Goal: Book appointment/travel/reservation

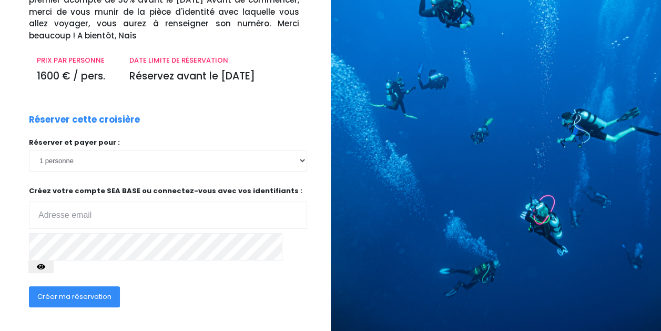
scroll to position [125, 0]
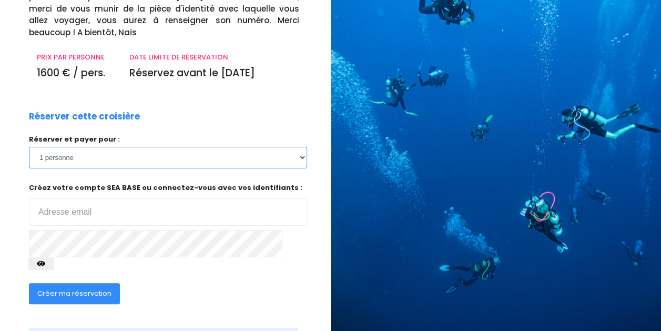
click at [253, 160] on select "1 personne 2 personnes 3 personnes" at bounding box center [168, 157] width 278 height 21
click at [29, 147] on select "1 personne 2 personnes 3 personnes" at bounding box center [168, 157] width 278 height 21
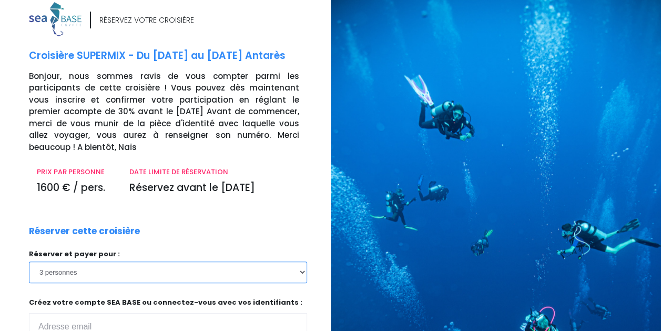
scroll to position [10, 0]
click at [196, 272] on select "1 personne 2 personnes 3 personnes" at bounding box center [168, 272] width 278 height 21
select select "1"
click at [29, 262] on select "1 personne 2 personnes 3 personnes" at bounding box center [168, 272] width 278 height 21
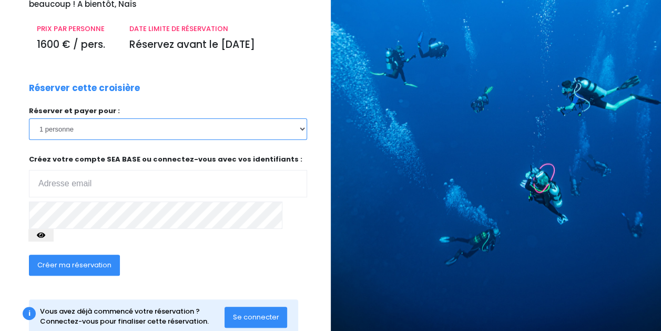
scroll to position [168, 0]
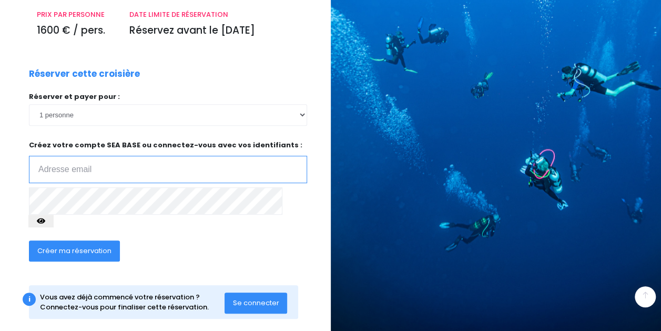
click at [145, 174] on input "email" at bounding box center [168, 169] width 278 height 27
type input "[EMAIL_ADDRESS][DOMAIN_NAME]"
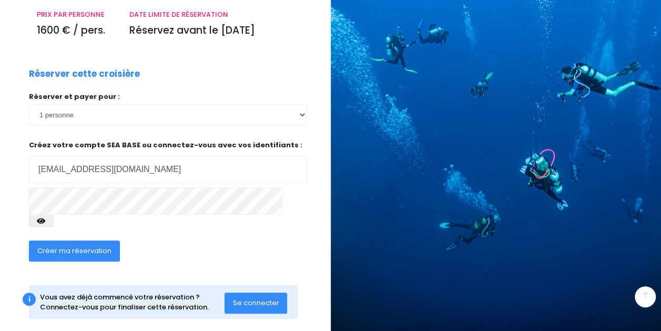
click at [88, 246] on span "Créer ma réservation" at bounding box center [74, 251] width 74 height 10
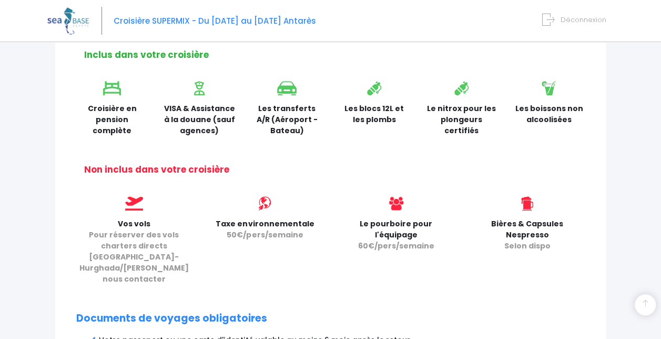
scroll to position [644, 0]
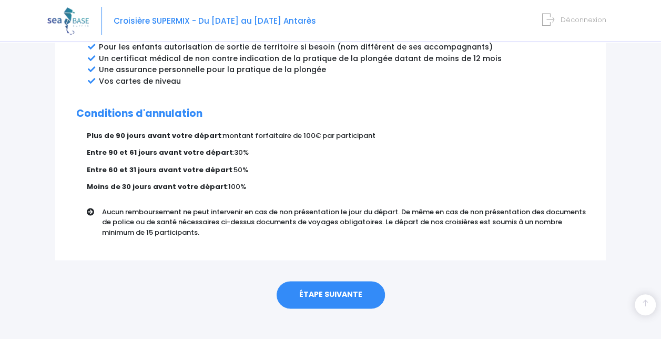
click at [313, 281] on link "ÉTAPE SUIVANTE" at bounding box center [331, 294] width 108 height 27
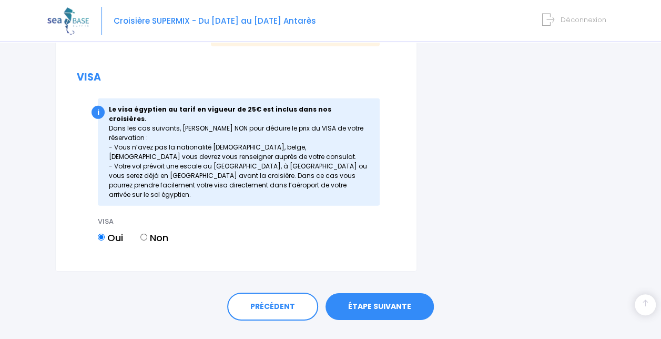
scroll to position [1512, 0]
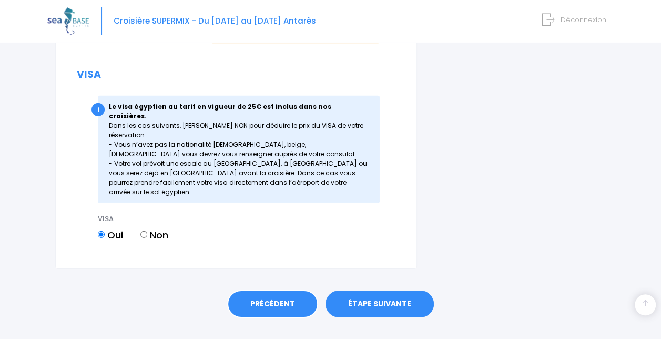
click at [293, 290] on link "PRÉCÉDENT" at bounding box center [272, 304] width 91 height 28
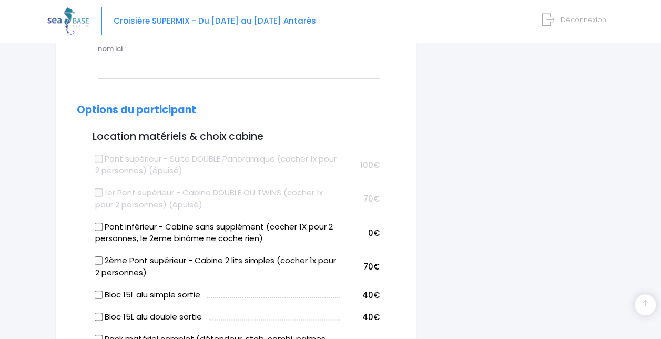
scroll to position [460, 0]
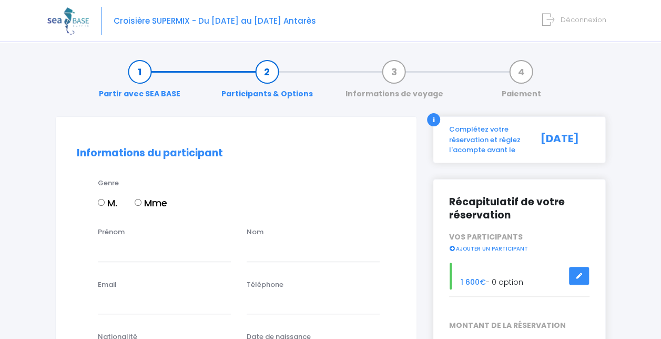
click at [146, 69] on link "Partir avec SEA BASE" at bounding box center [140, 82] width 92 height 33
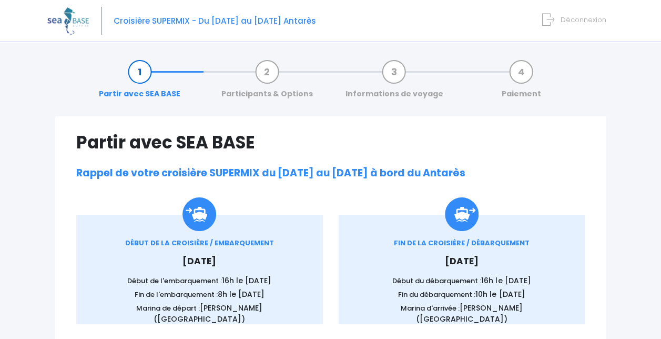
click at [559, 18] on form "Déconnexion" at bounding box center [576, 18] width 60 height 12
click at [564, 17] on span "Déconnexion" at bounding box center [584, 20] width 46 height 10
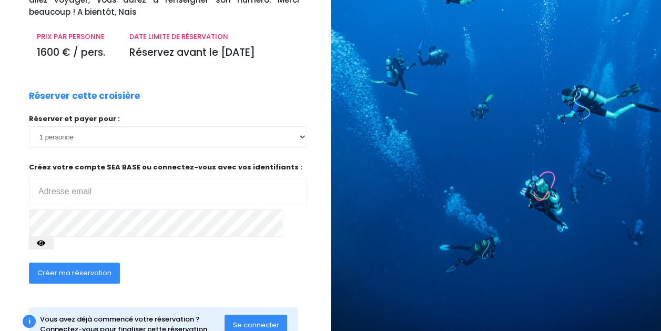
scroll to position [168, 0]
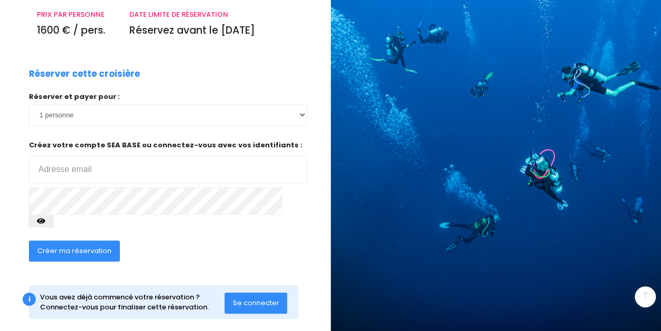
type input "[EMAIL_ADDRESS][DOMAIN_NAME]"
click at [115, 117] on select "1 personne 2 personnes" at bounding box center [168, 114] width 278 height 21
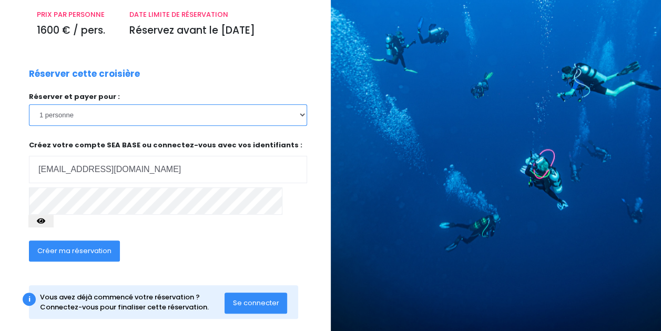
scroll to position [63, 0]
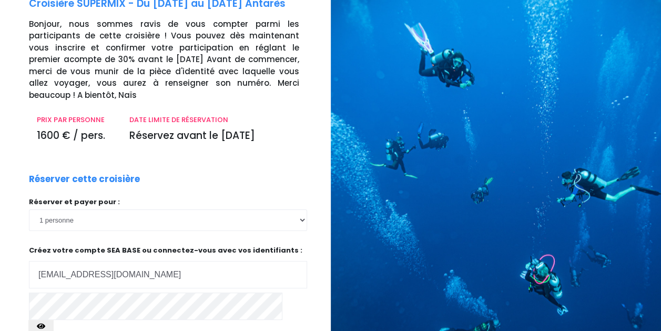
click at [106, 231] on div "Réserver et payer pour : 1 personne 2 personnes Créez votre compte SEA BASE ou …" at bounding box center [168, 268] width 278 height 143
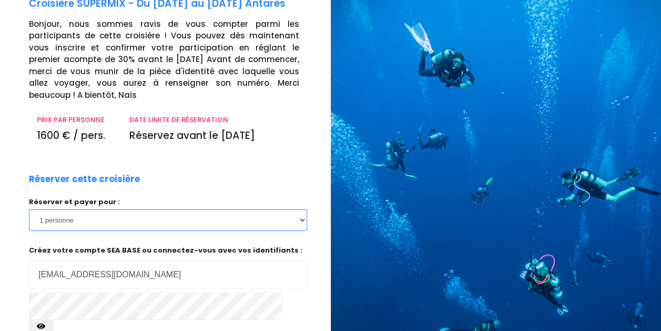
click at [109, 221] on select "1 personne 2 personnes" at bounding box center [168, 219] width 278 height 21
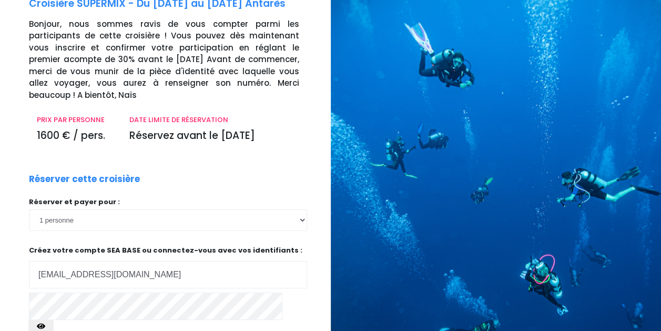
click at [140, 176] on div "Réserver cette croisière Réserver et payer pour : 1 personne 2 personnes Votre …" at bounding box center [168, 275] width 294 height 207
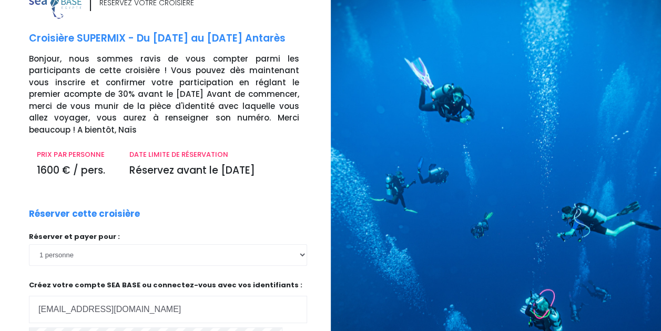
scroll to position [0, 0]
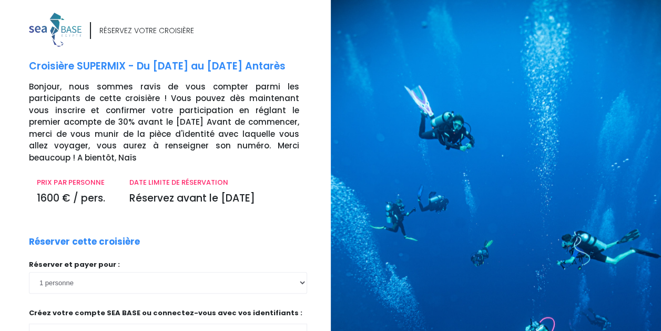
click at [99, 239] on p "Réserver cette croisière" at bounding box center [84, 242] width 111 height 14
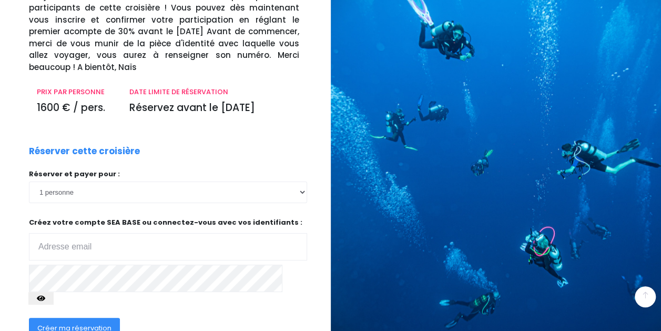
scroll to position [168, 0]
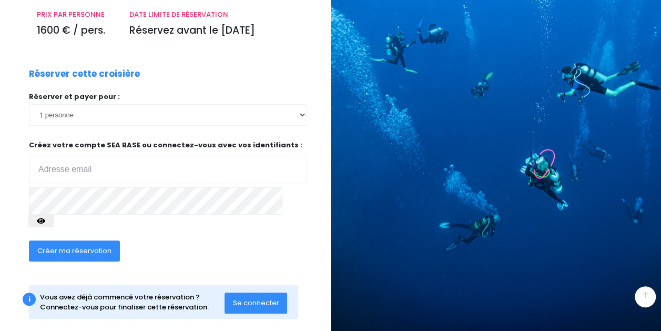
type input "[EMAIL_ADDRESS][DOMAIN_NAME]"
click at [243, 114] on select "1 personne 2 personnes" at bounding box center [168, 114] width 278 height 21
click at [191, 75] on div "Réserver cette croisière Réserver et payer pour : 1 personne 2 personnes Votre …" at bounding box center [168, 170] width 294 height 207
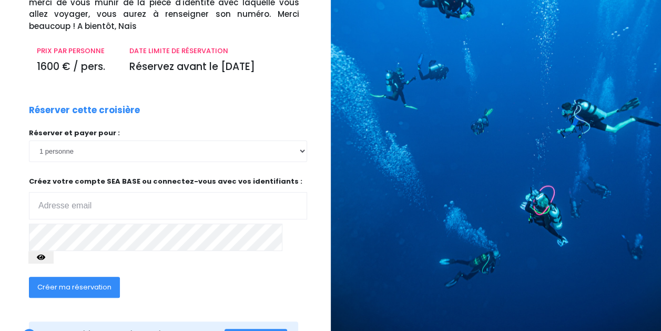
scroll to position [158, 0]
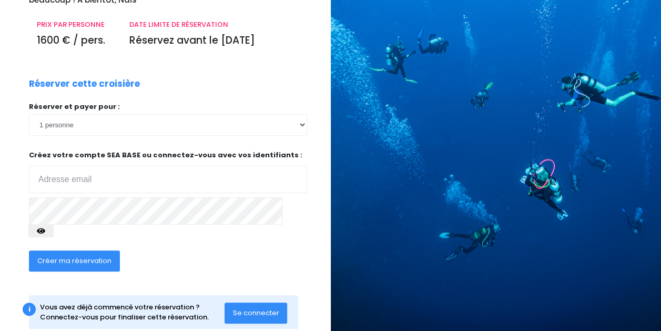
type input "[EMAIL_ADDRESS][DOMAIN_NAME]"
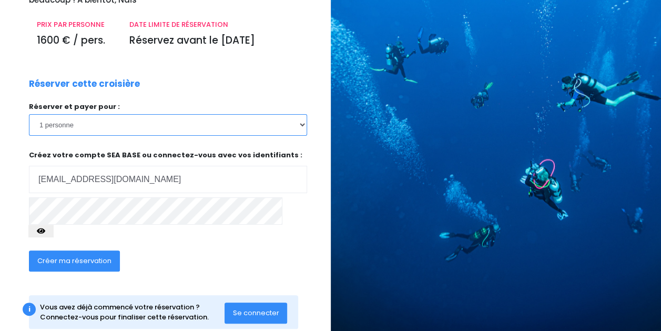
click at [107, 129] on select "1 personne 2 personnes 3 personnes" at bounding box center [168, 124] width 278 height 21
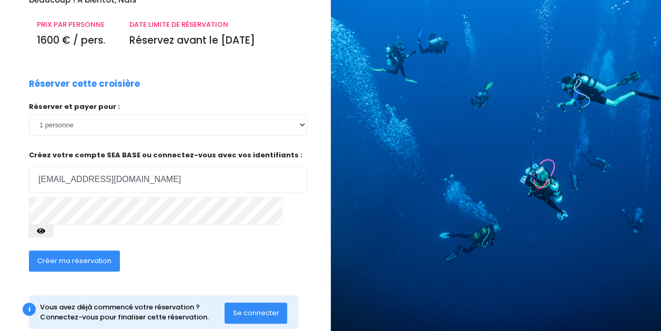
click at [150, 100] on div "Réserver cette croisière Réserver et payer pour : 1 personne 2 personnes 3 pers…" at bounding box center [168, 180] width 294 height 207
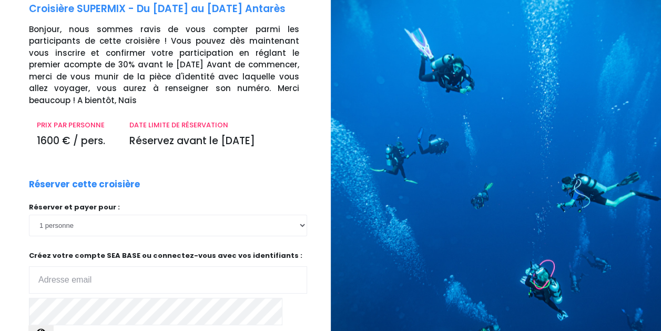
scroll to position [158, 0]
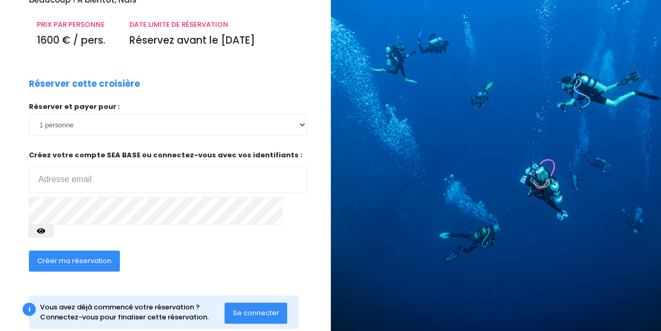
type input "[EMAIL_ADDRESS][DOMAIN_NAME]"
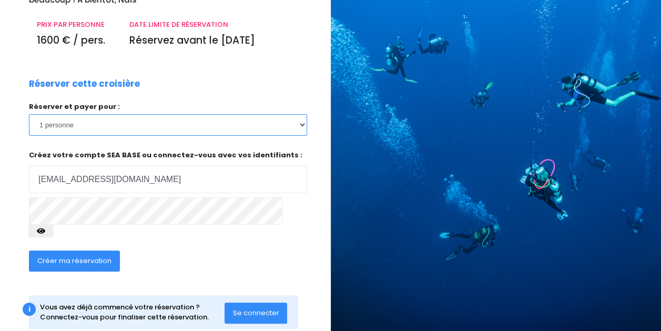
click at [114, 124] on select "1 personne 2 personnes 3 personnes" at bounding box center [168, 124] width 278 height 21
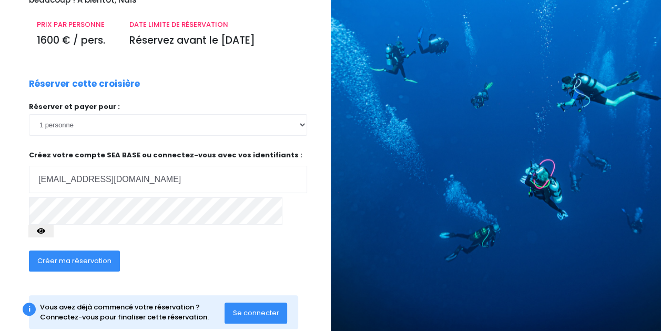
click at [172, 94] on div "Réserver cette croisière Réserver et payer pour : 1 personne 2 personnes 3 pers…" at bounding box center [168, 180] width 294 height 207
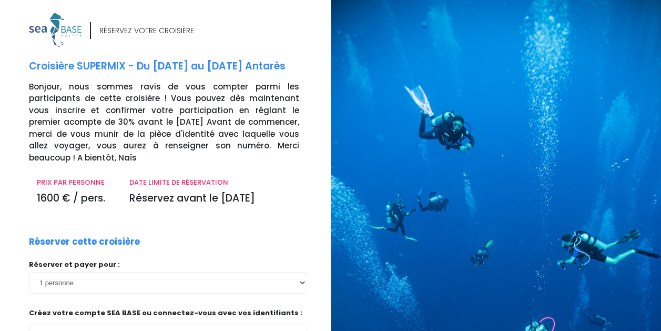
type input "[EMAIL_ADDRESS][DOMAIN_NAME]"
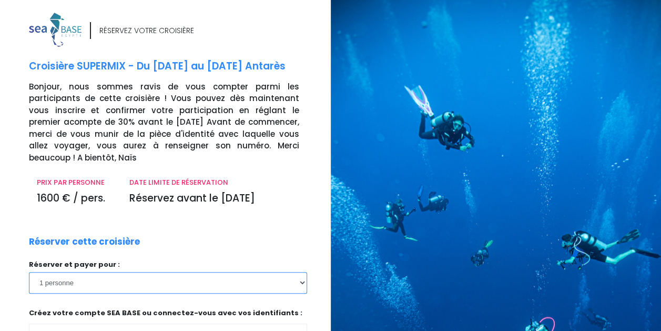
click at [162, 287] on select "1 personne 2 personnes 3 personnes" at bounding box center [168, 282] width 278 height 21
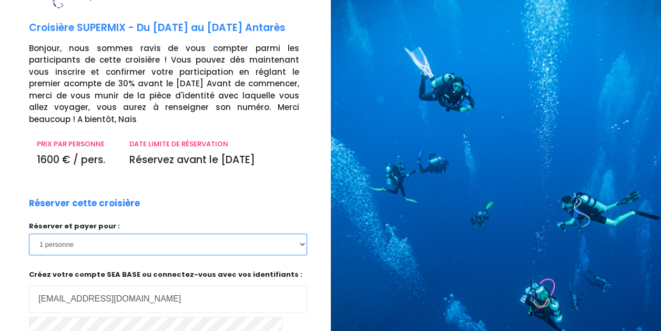
scroll to position [53, 0]
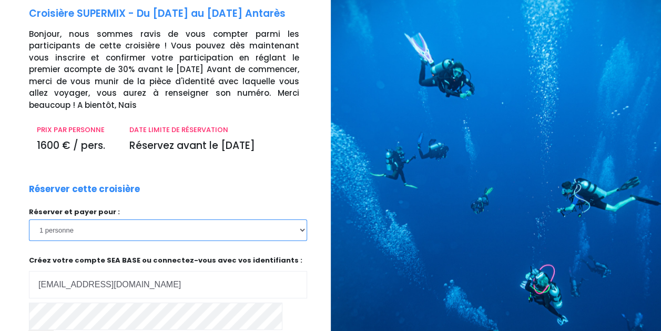
click at [186, 224] on select "1 personne 2 personnes 3 personnes" at bounding box center [168, 229] width 278 height 21
click at [399, 241] on div at bounding box center [500, 203] width 339 height 513
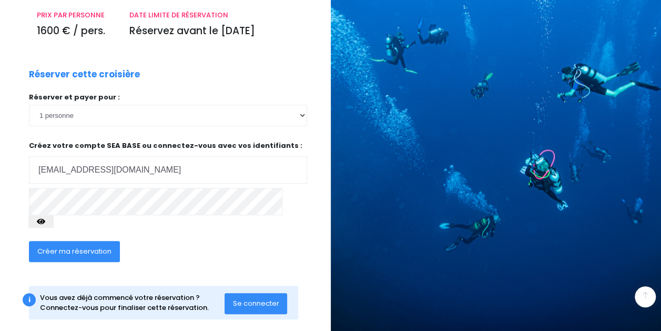
scroll to position [168, 0]
click at [211, 119] on select "1 personne 2 personnes 3 personnes" at bounding box center [168, 114] width 278 height 21
select select "3"
click at [29, 104] on select "1 personne 2 personnes 3 personnes" at bounding box center [168, 114] width 278 height 21
click at [338, 142] on div at bounding box center [500, 88] width 339 height 513
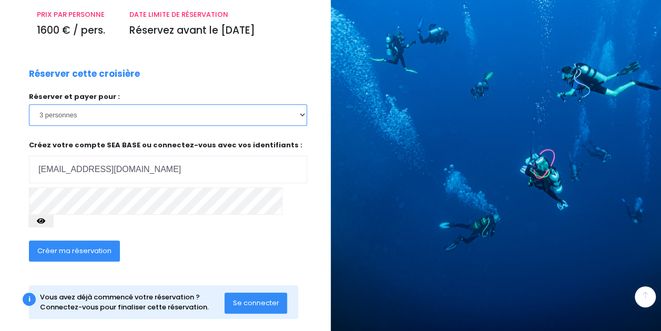
drag, startPoint x: 278, startPoint y: 110, endPoint x: 269, endPoint y: 114, distance: 9.0
click at [278, 110] on select "1 personne 2 personnes 3 personnes" at bounding box center [168, 114] width 278 height 21
click at [178, 79] on div "Réserver cette croisière Réserver et payer pour : 1 personne 2 personnes 3 pers…" at bounding box center [168, 170] width 294 height 207
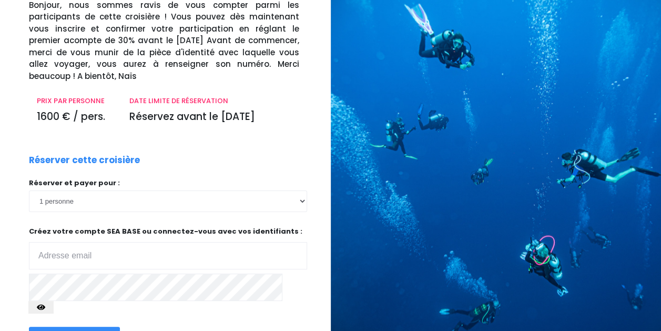
scroll to position [158, 0]
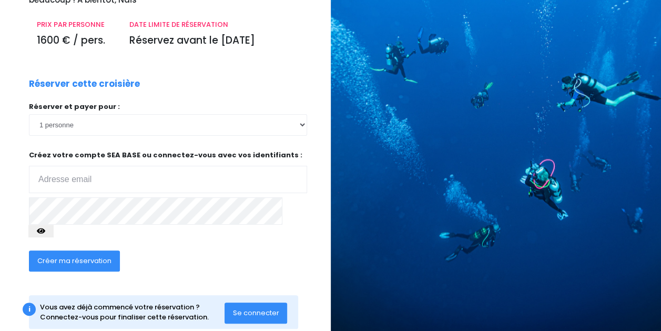
type input "[EMAIL_ADDRESS][DOMAIN_NAME]"
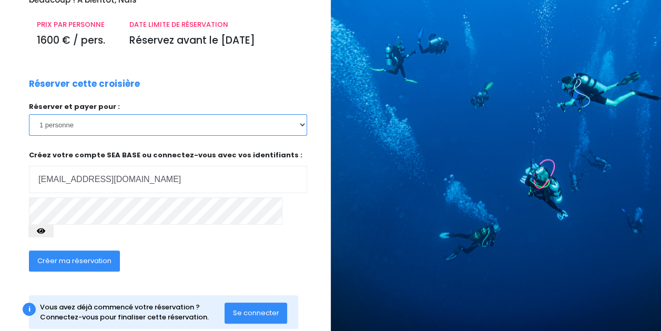
click at [120, 121] on select "1 personne 2 personnes 3 personnes" at bounding box center [168, 124] width 278 height 21
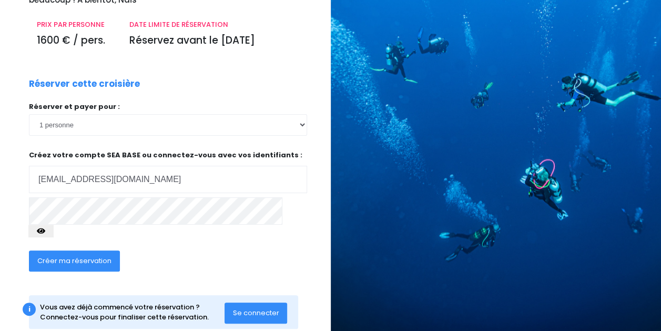
click at [158, 107] on p "Réserver et payer pour :" at bounding box center [168, 107] width 278 height 11
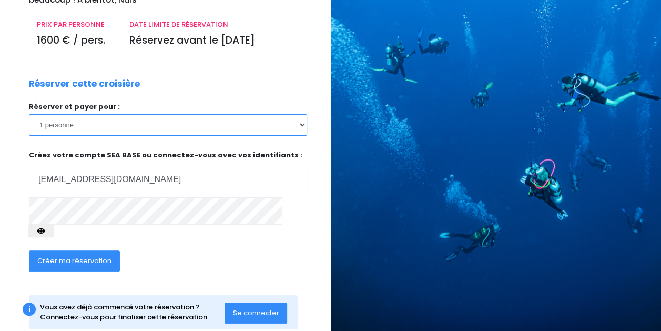
click at [183, 130] on select "1 personne 2 personnes 3 personnes" at bounding box center [168, 124] width 278 height 21
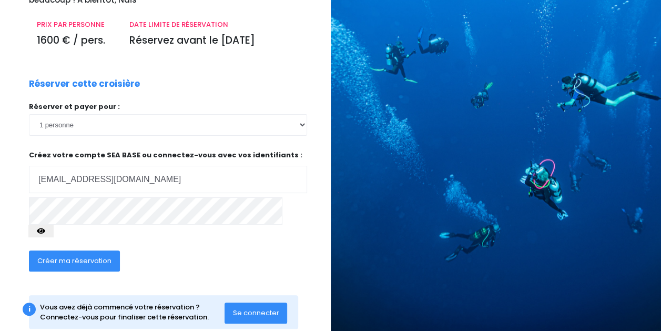
click at [526, 124] on div at bounding box center [500, 98] width 339 height 513
